Goal: Find specific page/section: Find specific page/section

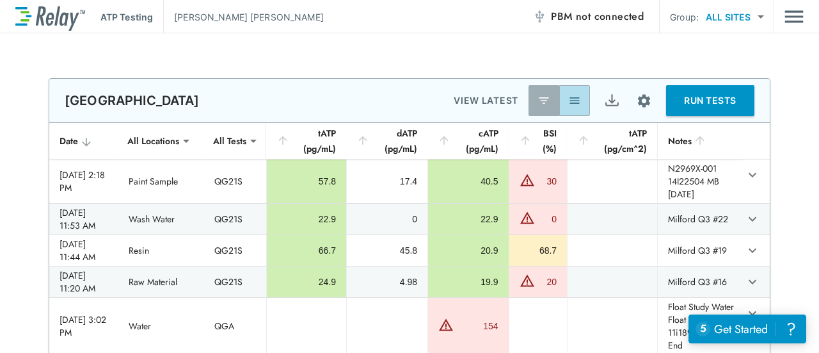
click at [570, 102] on img "button" at bounding box center [575, 100] width 13 height 13
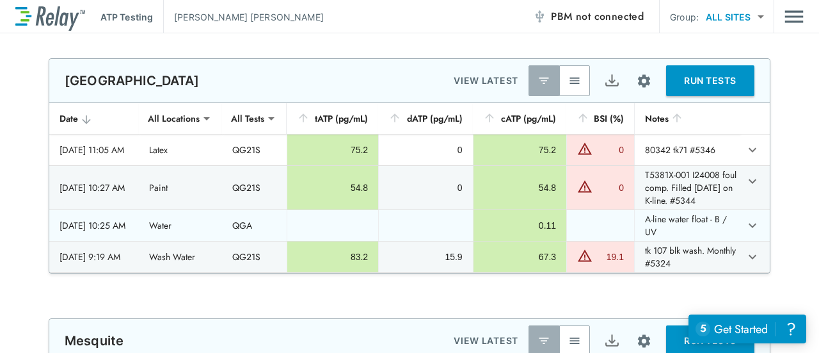
scroll to position [320, 0]
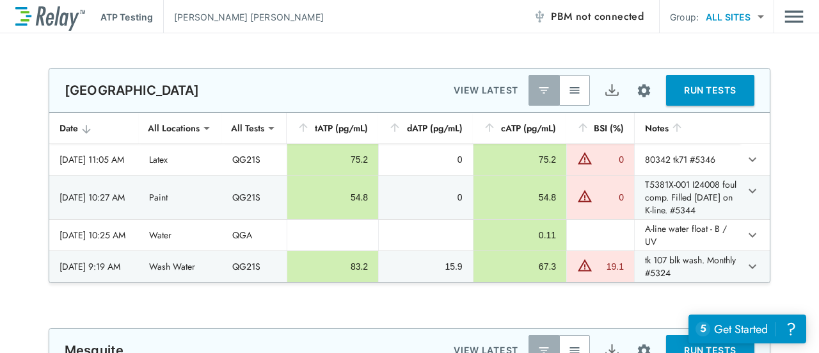
click at [569, 88] on img "button" at bounding box center [575, 90] width 13 height 13
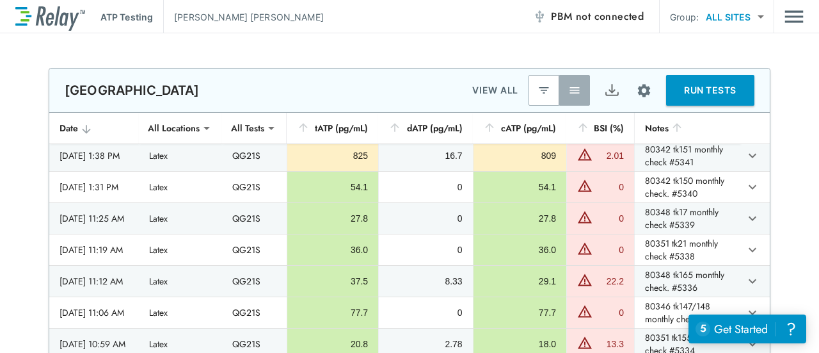
scroll to position [256, 0]
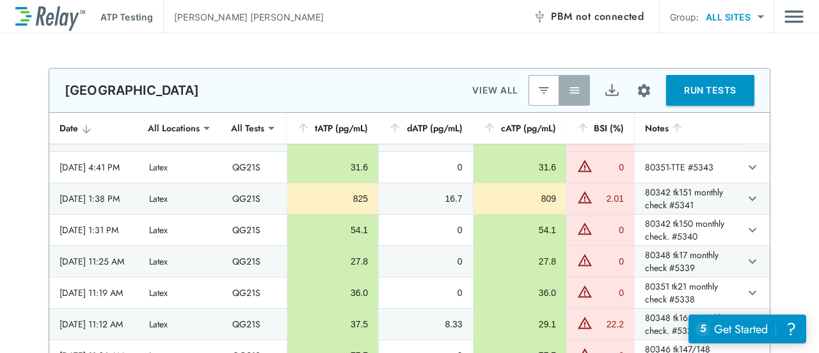
click at [773, 161] on div "**********" at bounding box center [409, 223] width 819 height 310
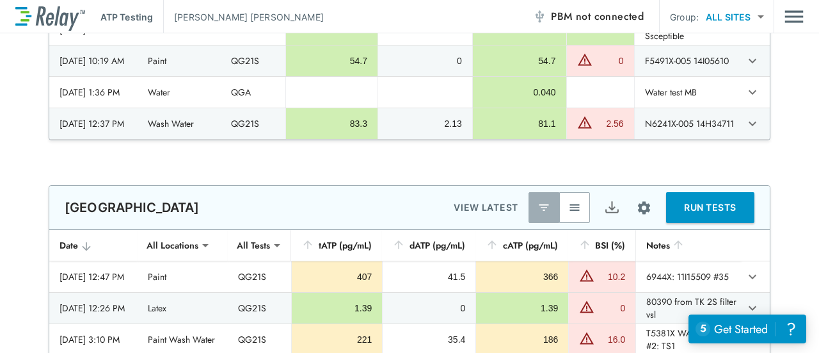
scroll to position [1024, 0]
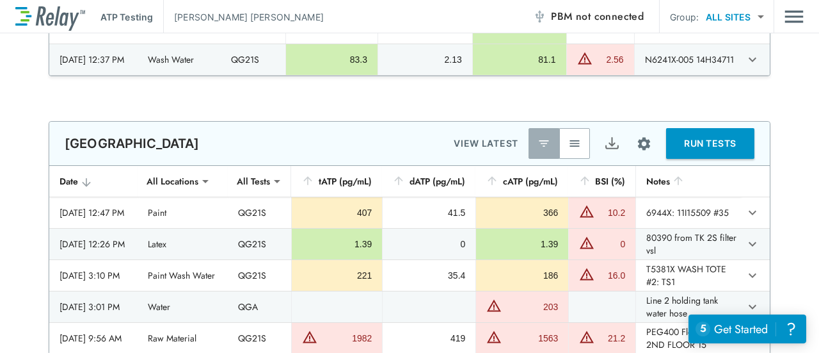
click at [577, 150] on button "button" at bounding box center [575, 143] width 31 height 31
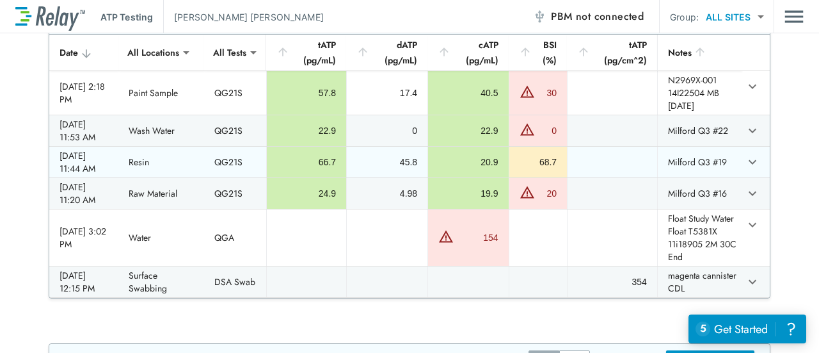
scroll to position [0, 0]
